Goal: Transaction & Acquisition: Purchase product/service

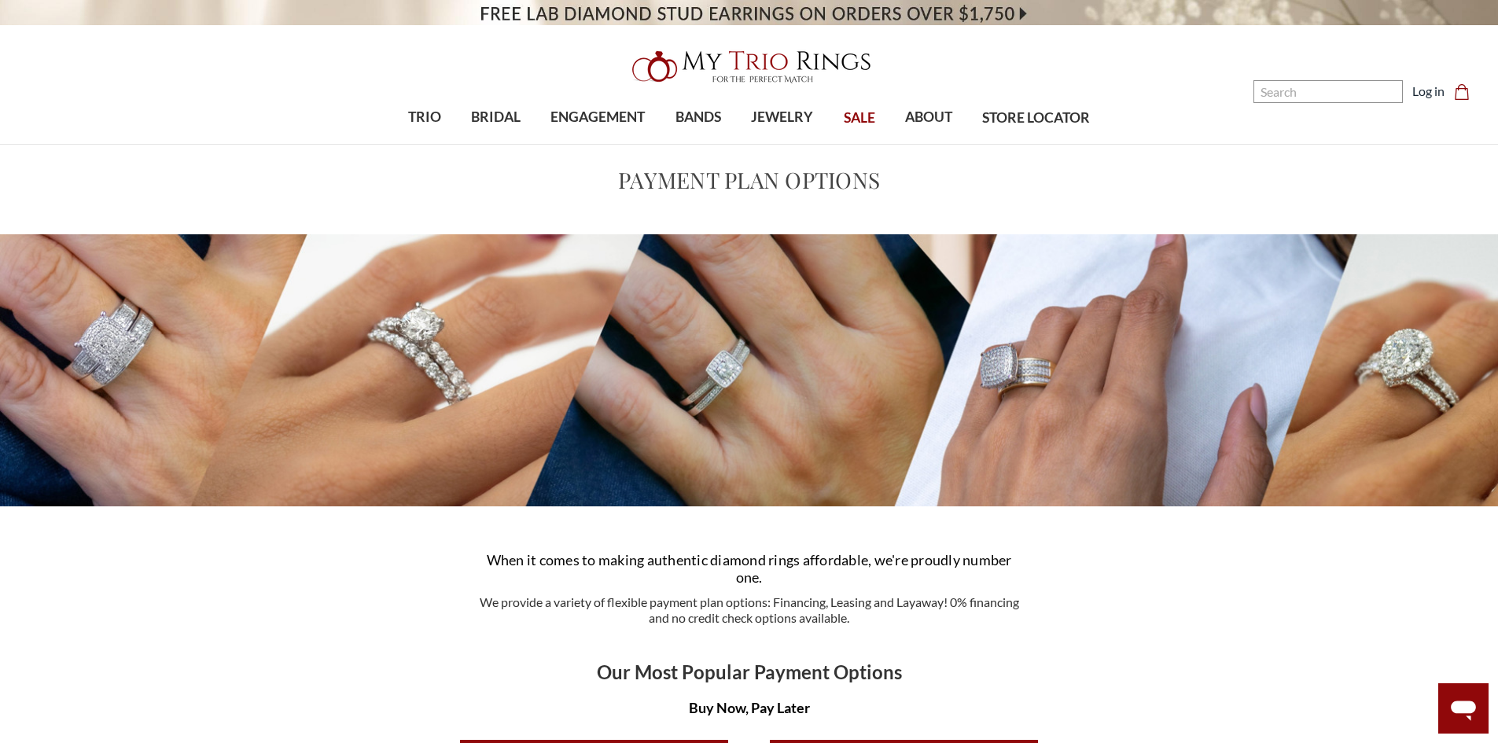
click at [861, 113] on span "SALE" at bounding box center [859, 118] width 31 height 20
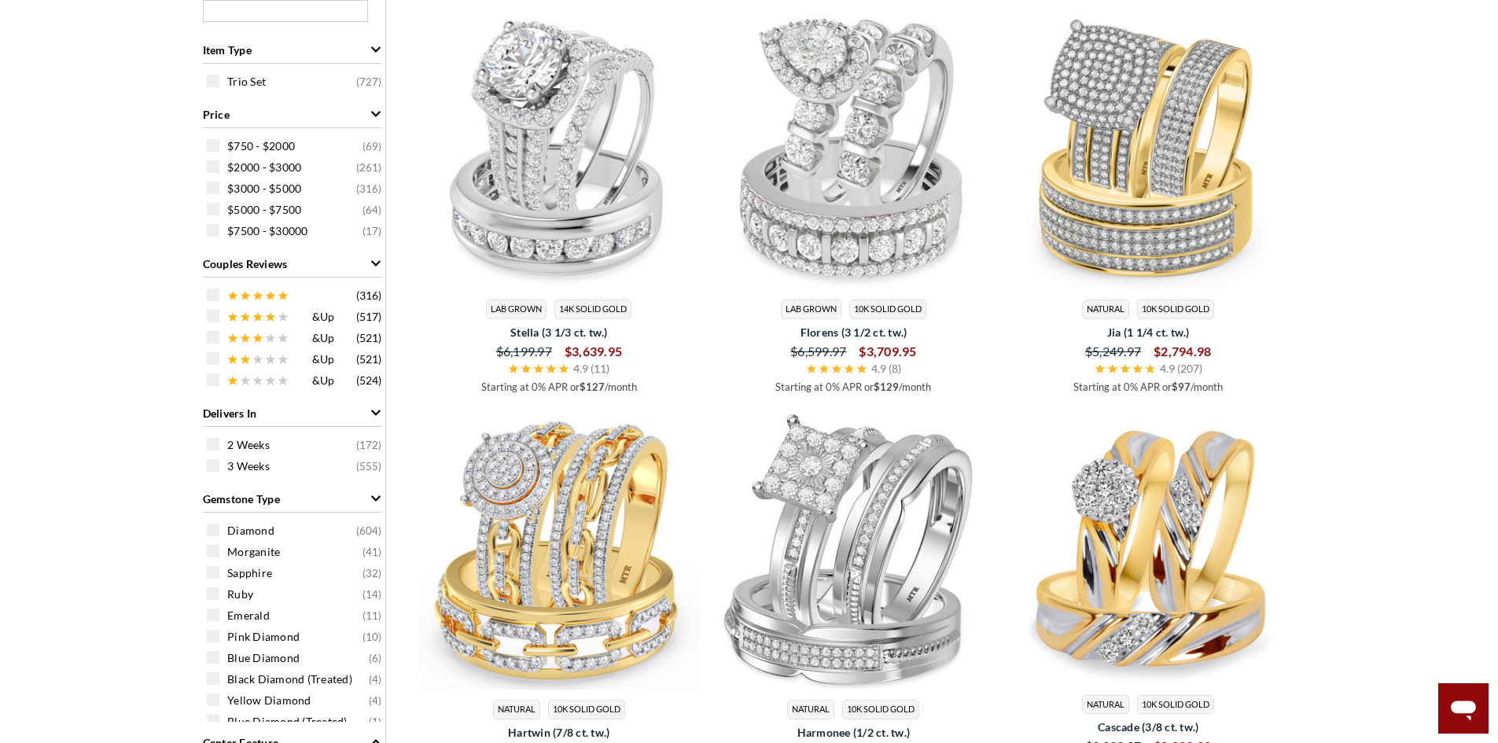
scroll to position [629, 0]
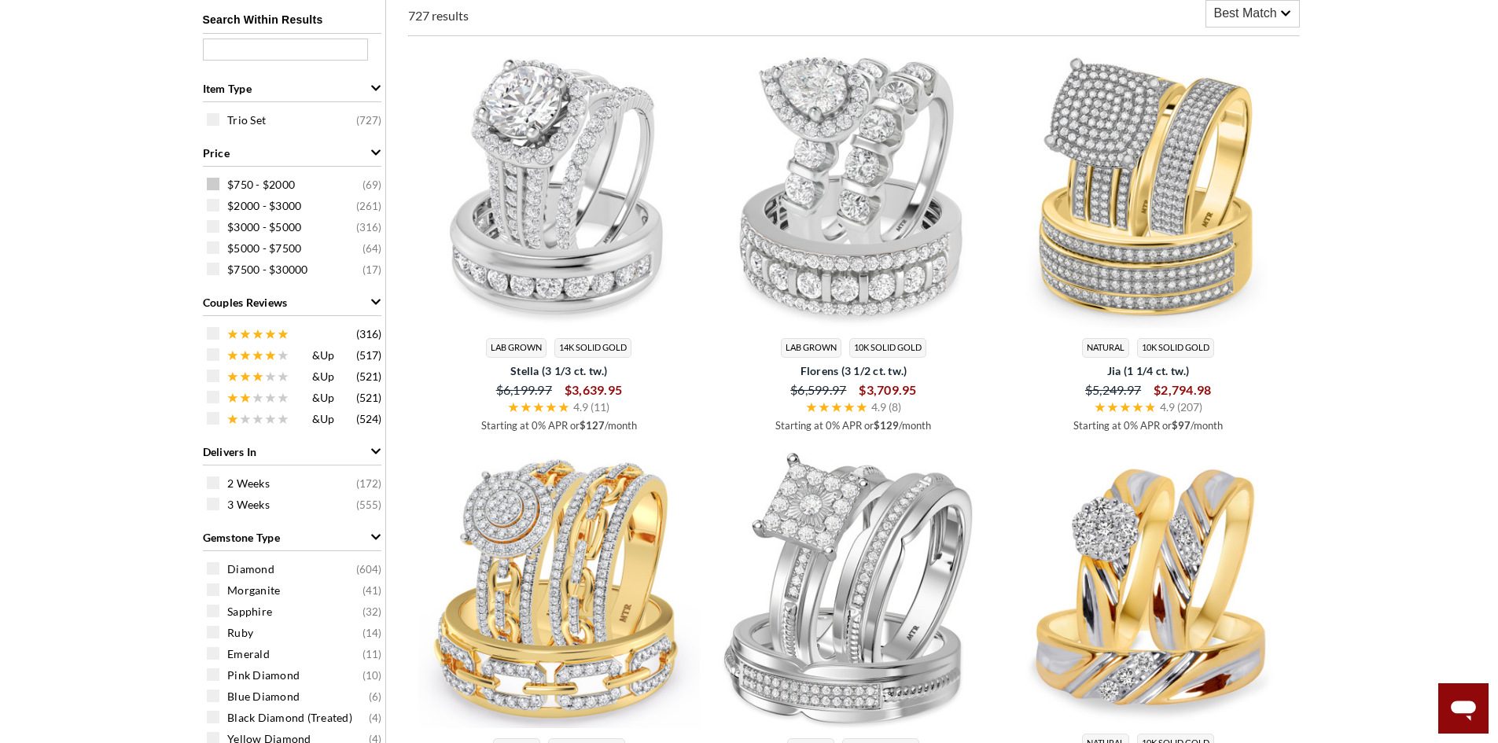
click at [213, 183] on span at bounding box center [213, 184] width 13 height 13
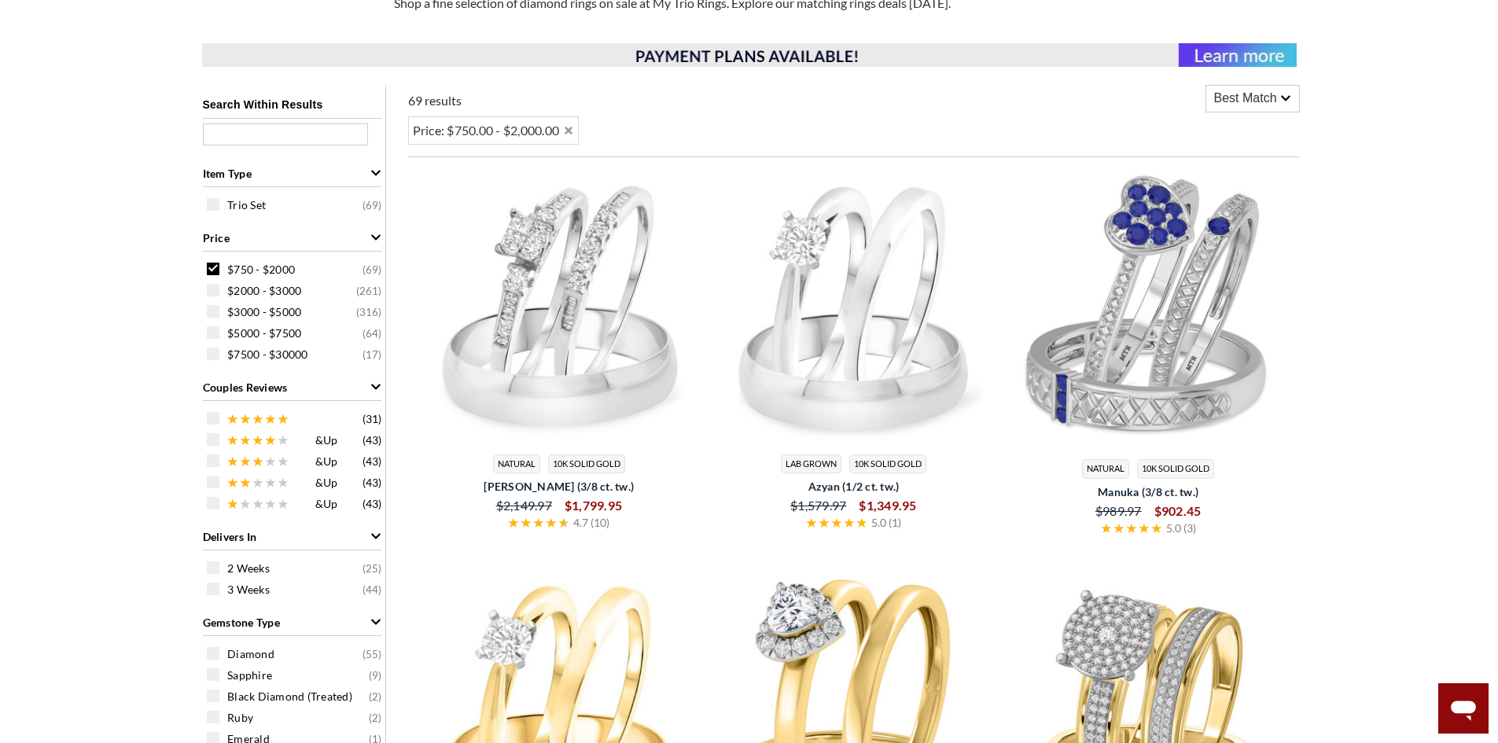
scroll to position [454, 0]
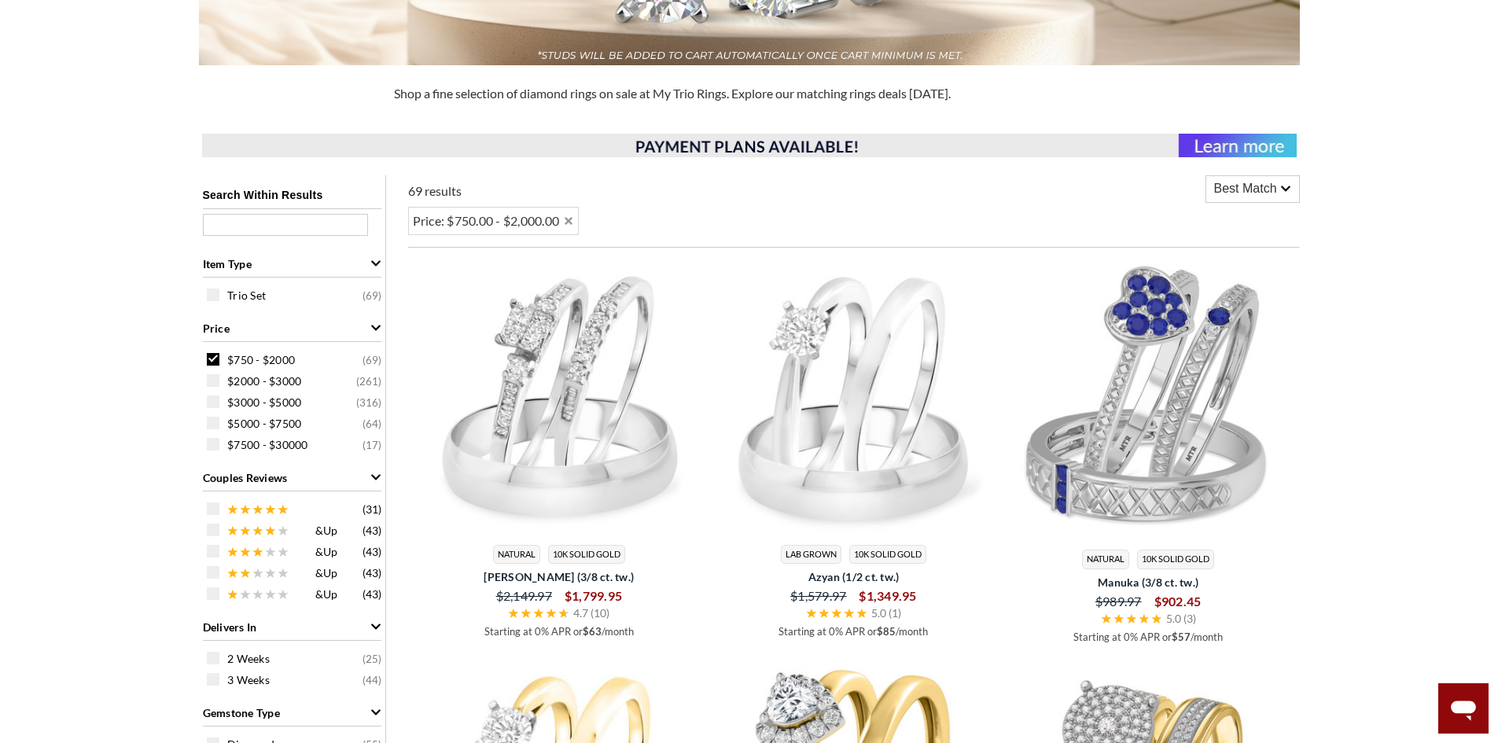
click at [1281, 184] on icon at bounding box center [1285, 188] width 11 height 11
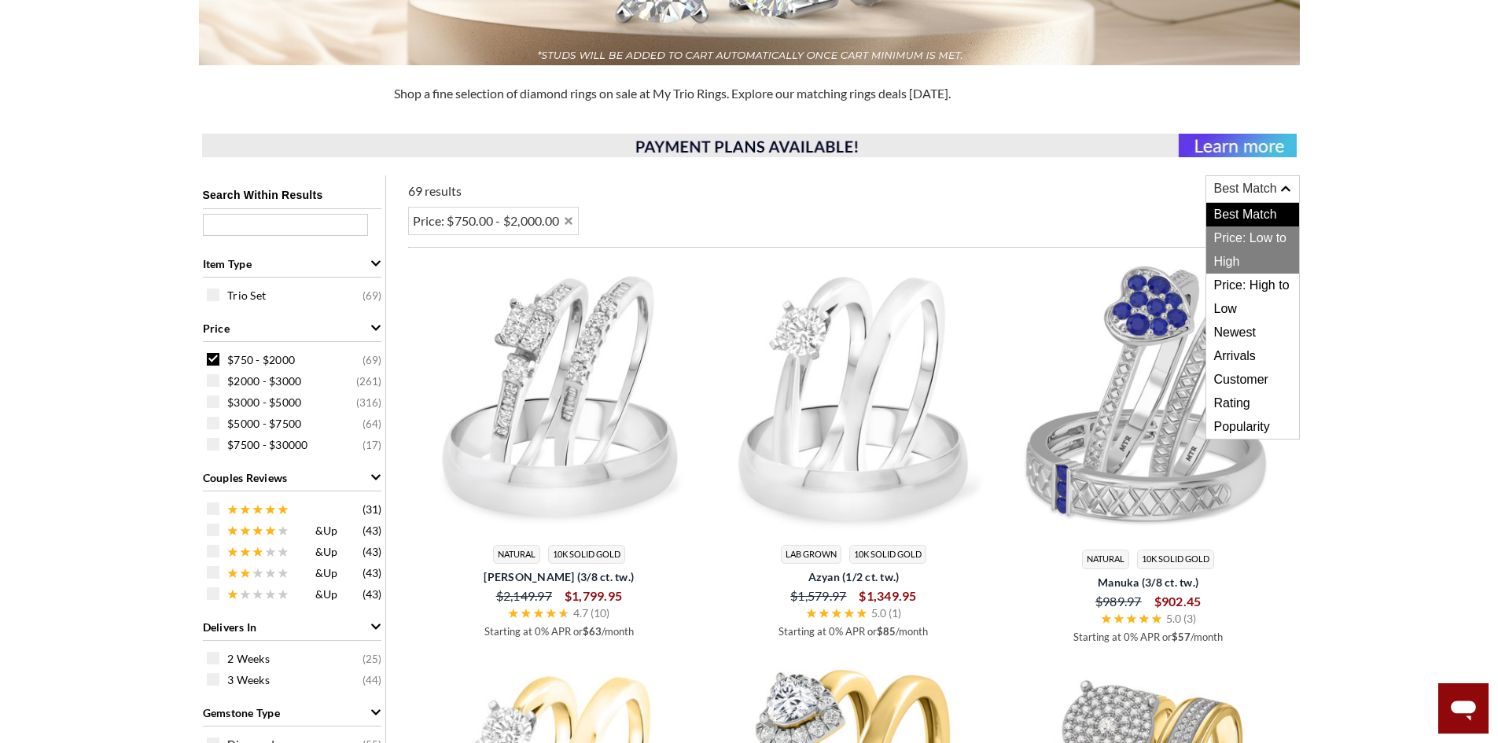
click at [1254, 236] on span "Price: Low to High" at bounding box center [1252, 249] width 93 height 47
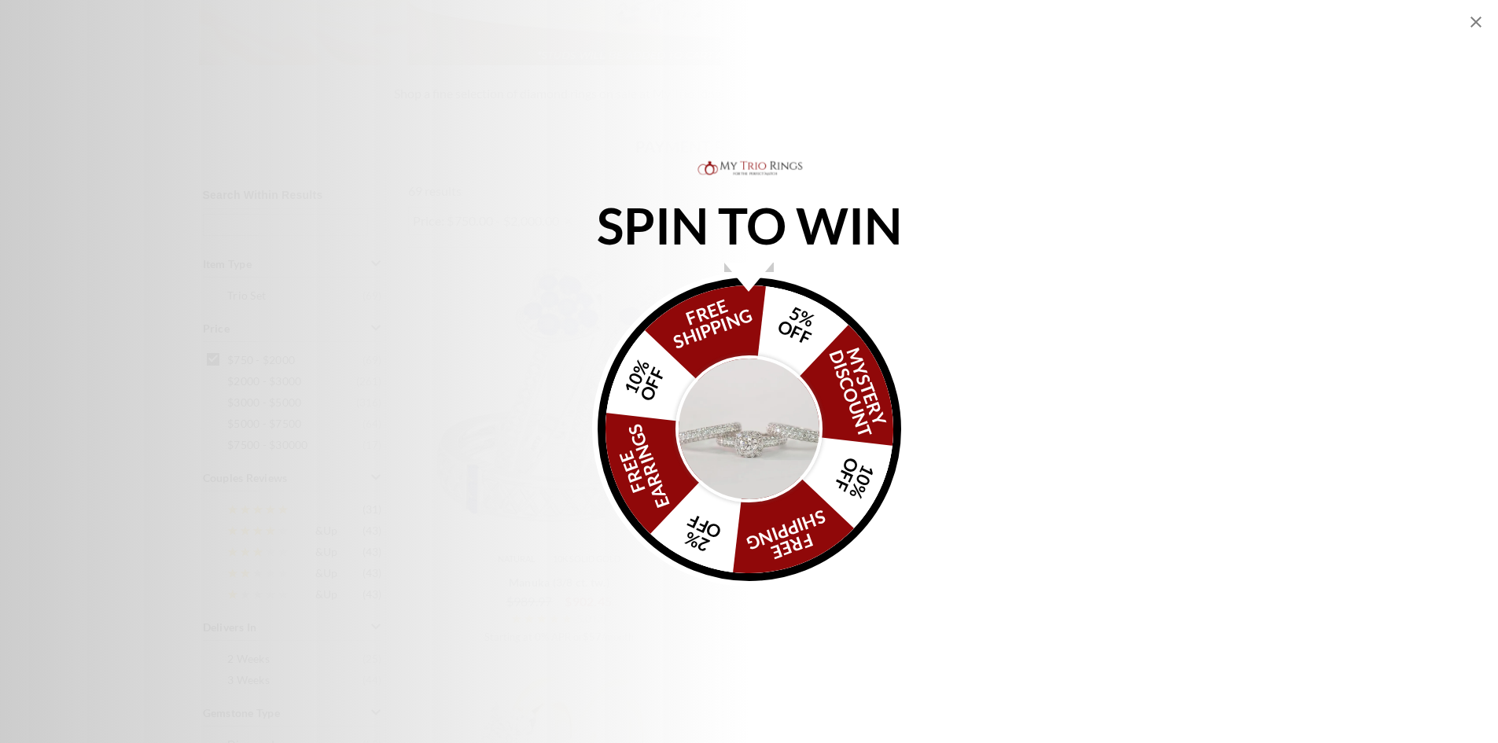
click at [738, 281] on div "Alia popup" at bounding box center [748, 277] width 49 height 29
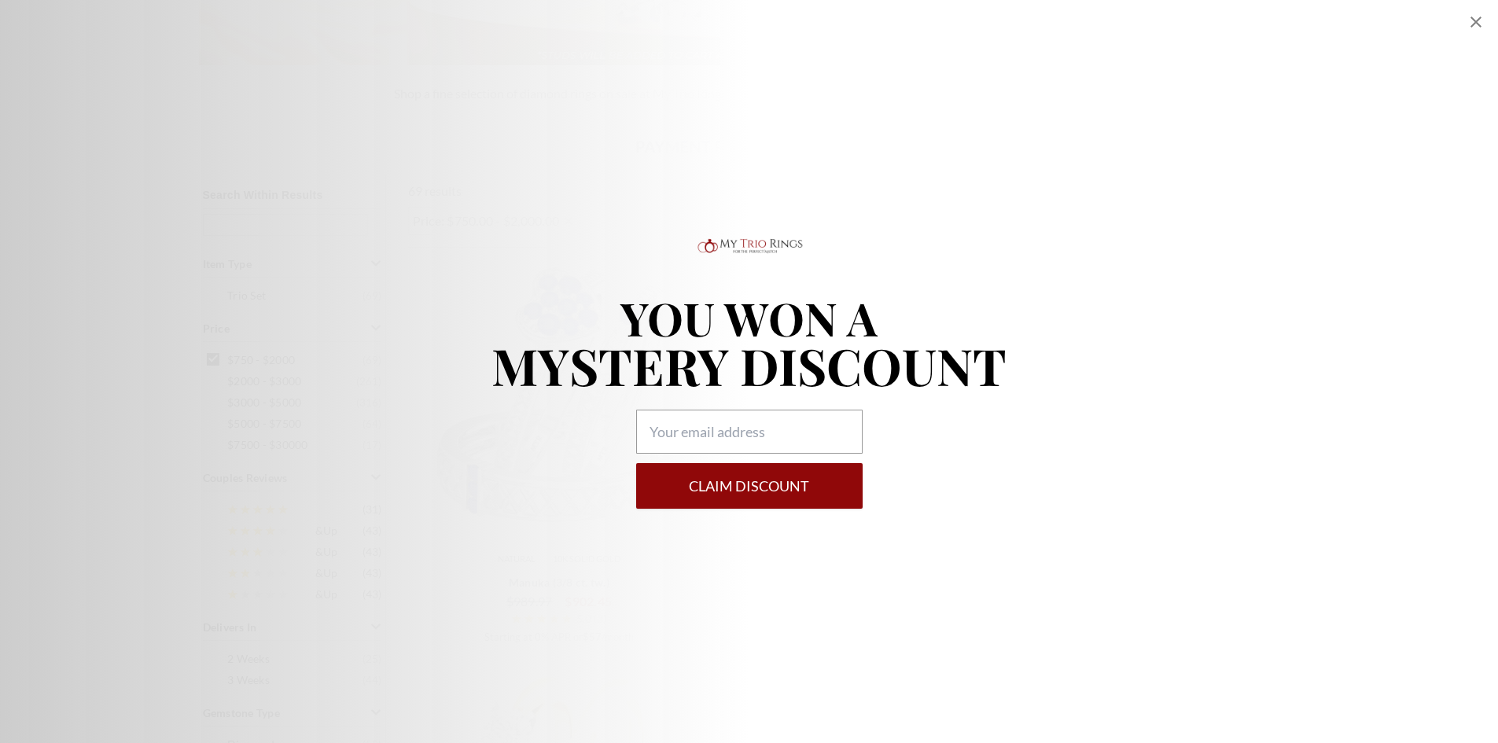
click at [1480, 17] on icon "Close popup" at bounding box center [1476, 22] width 19 height 19
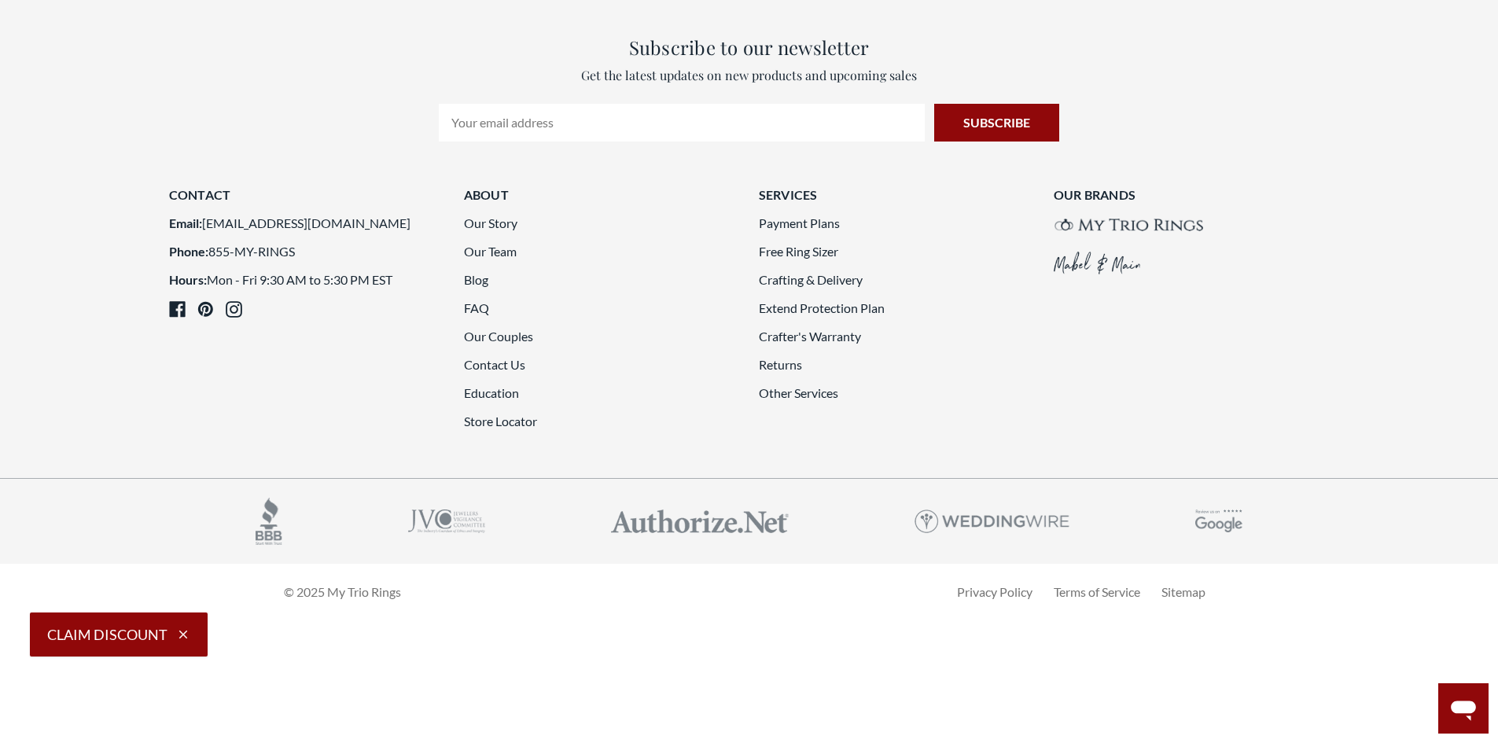
scroll to position [4465, 0]
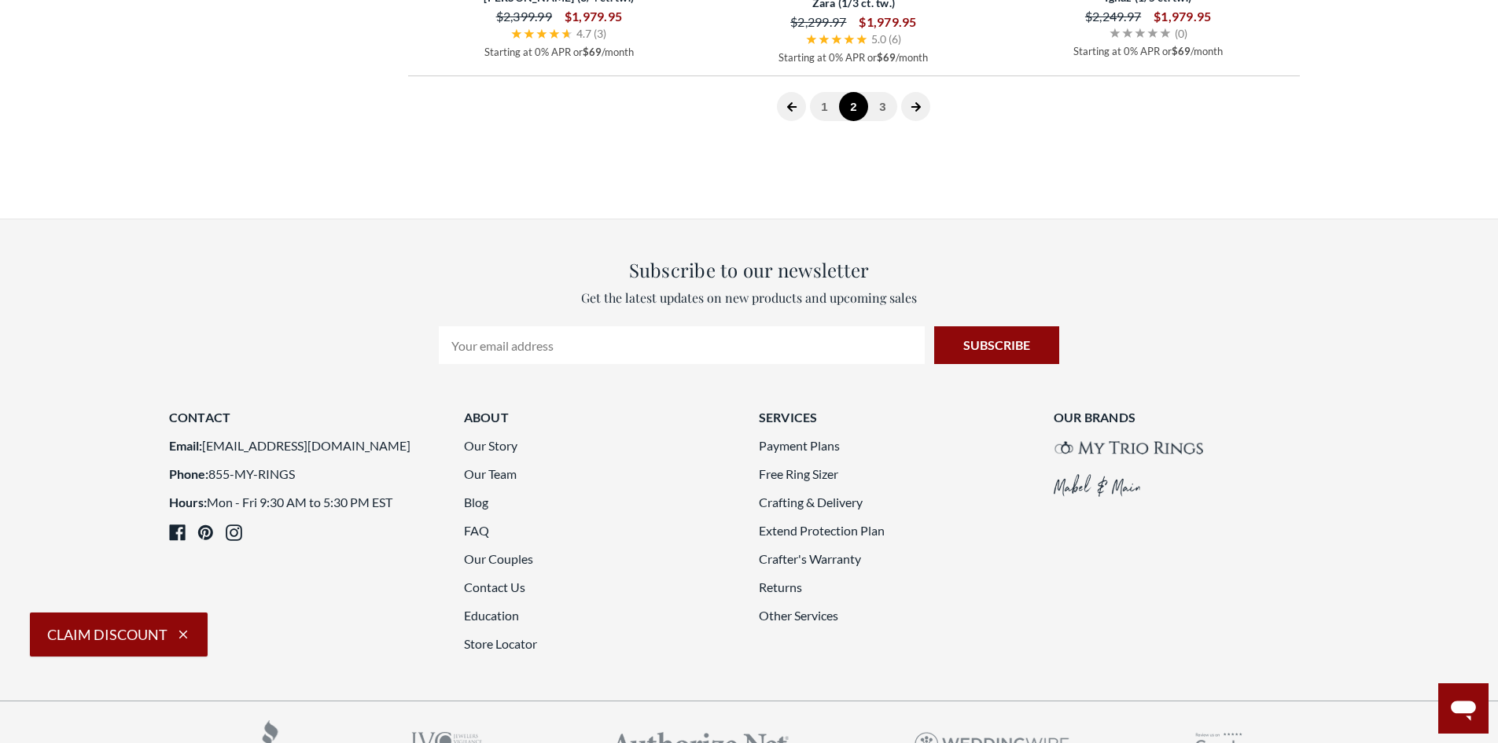
scroll to position [4307, 0]
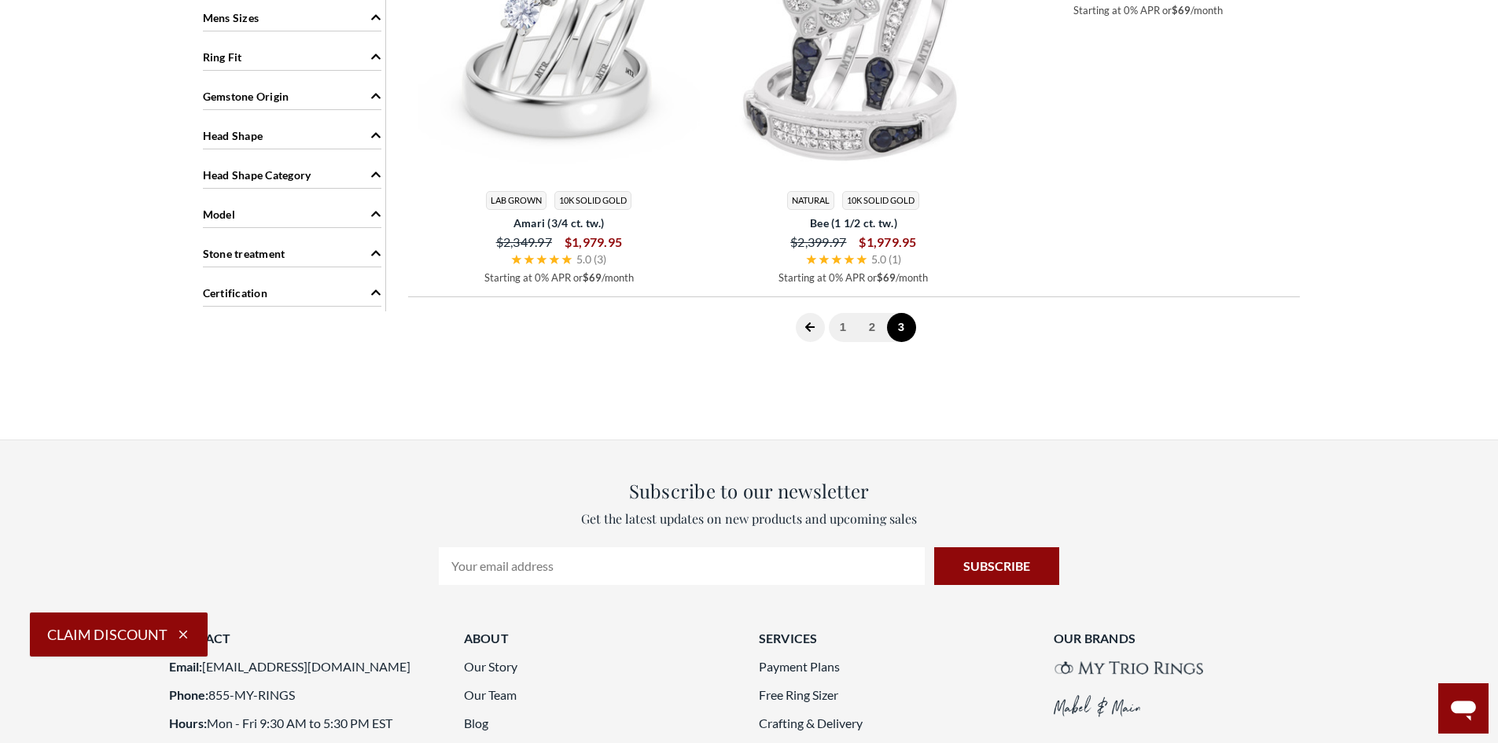
scroll to position [1397, 0]
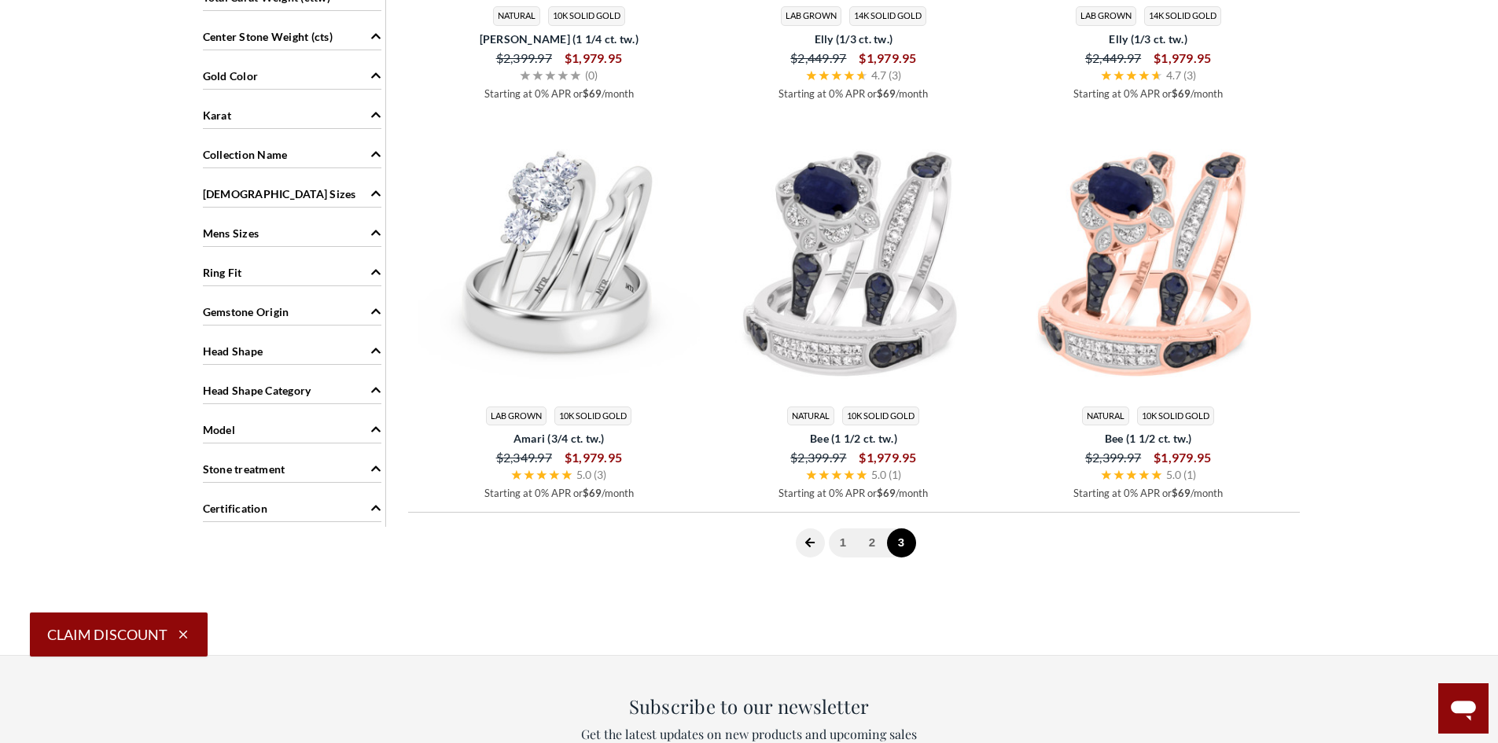
scroll to position [4307, 0]
